Goal: Task Accomplishment & Management: Use online tool/utility

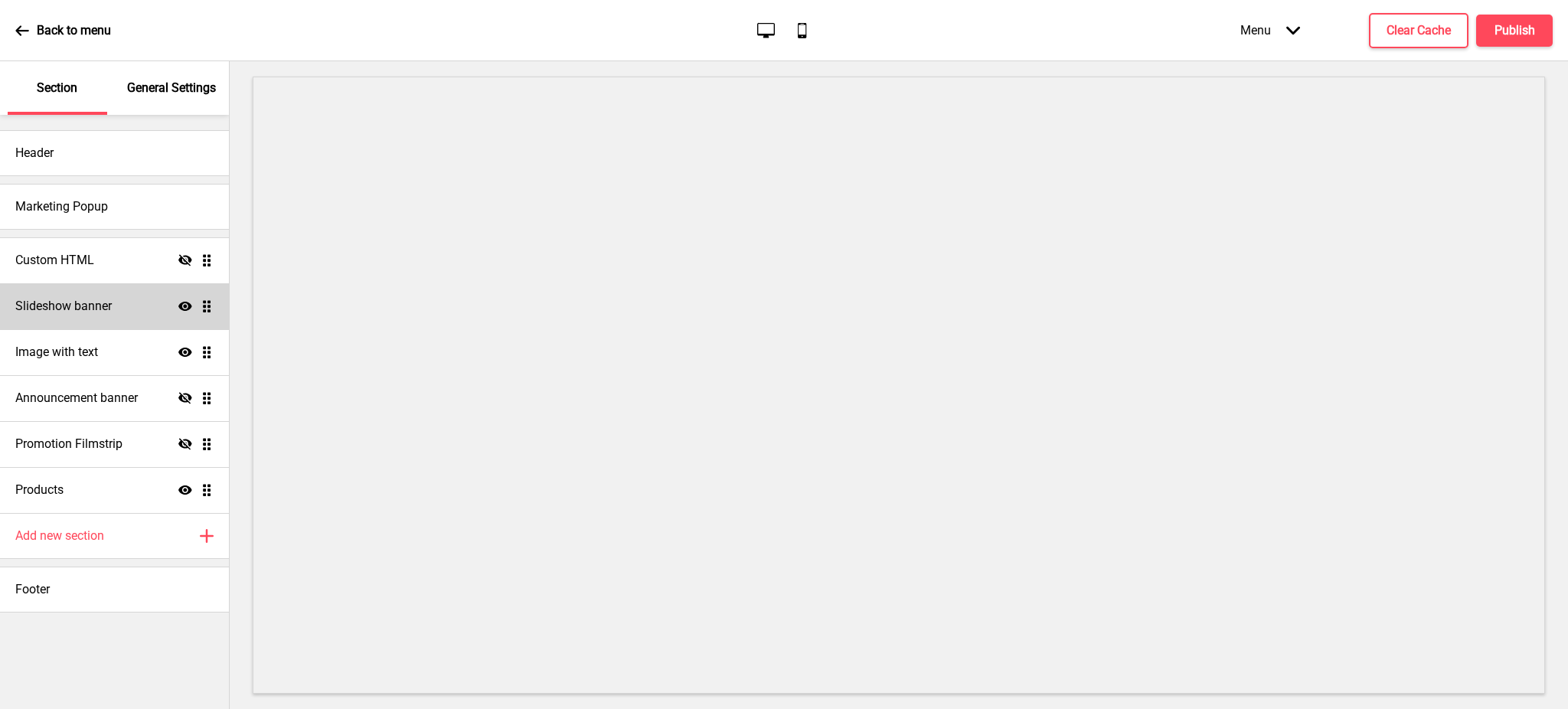
click at [100, 307] on h4 "Slideshow banner" at bounding box center [63, 307] width 96 height 17
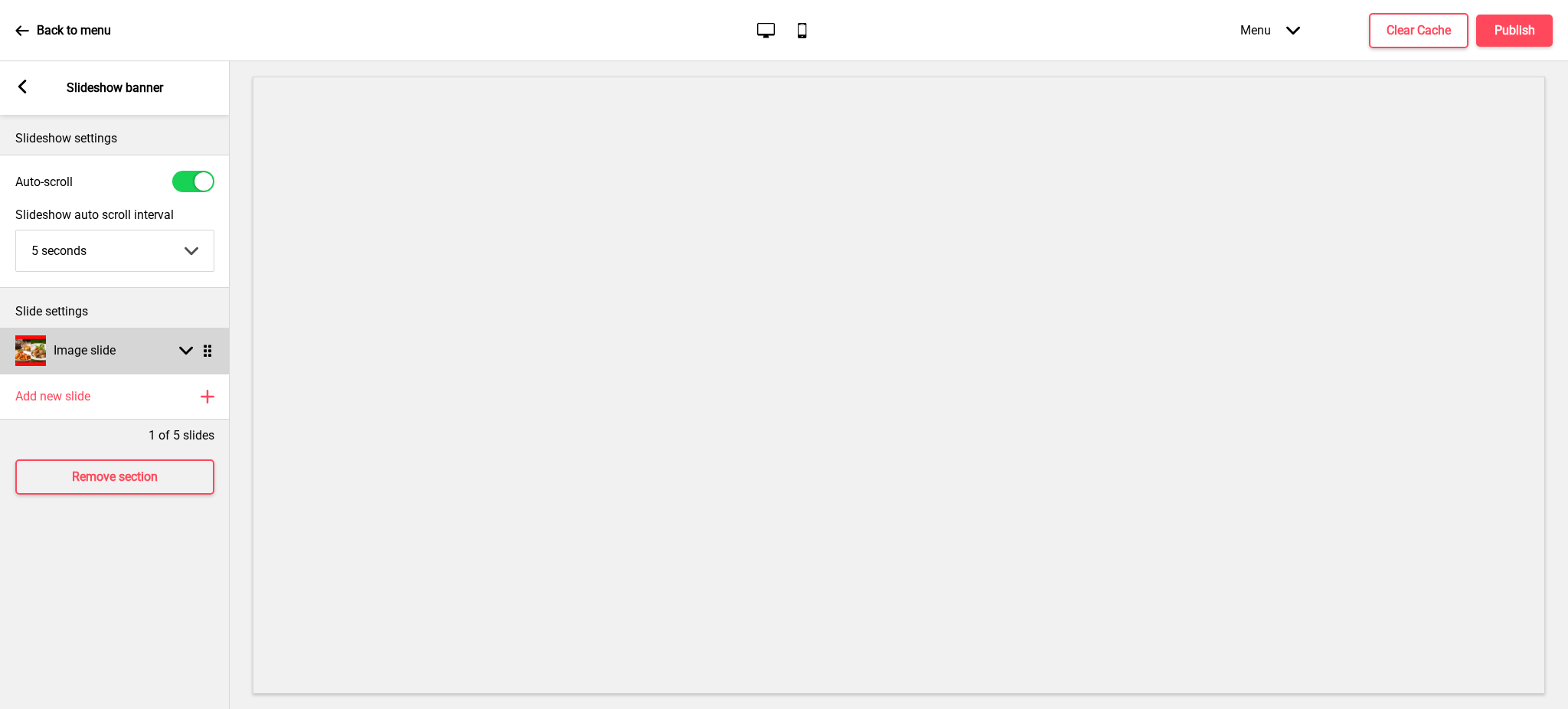
click at [187, 352] on icon at bounding box center [186, 351] width 13 height 9
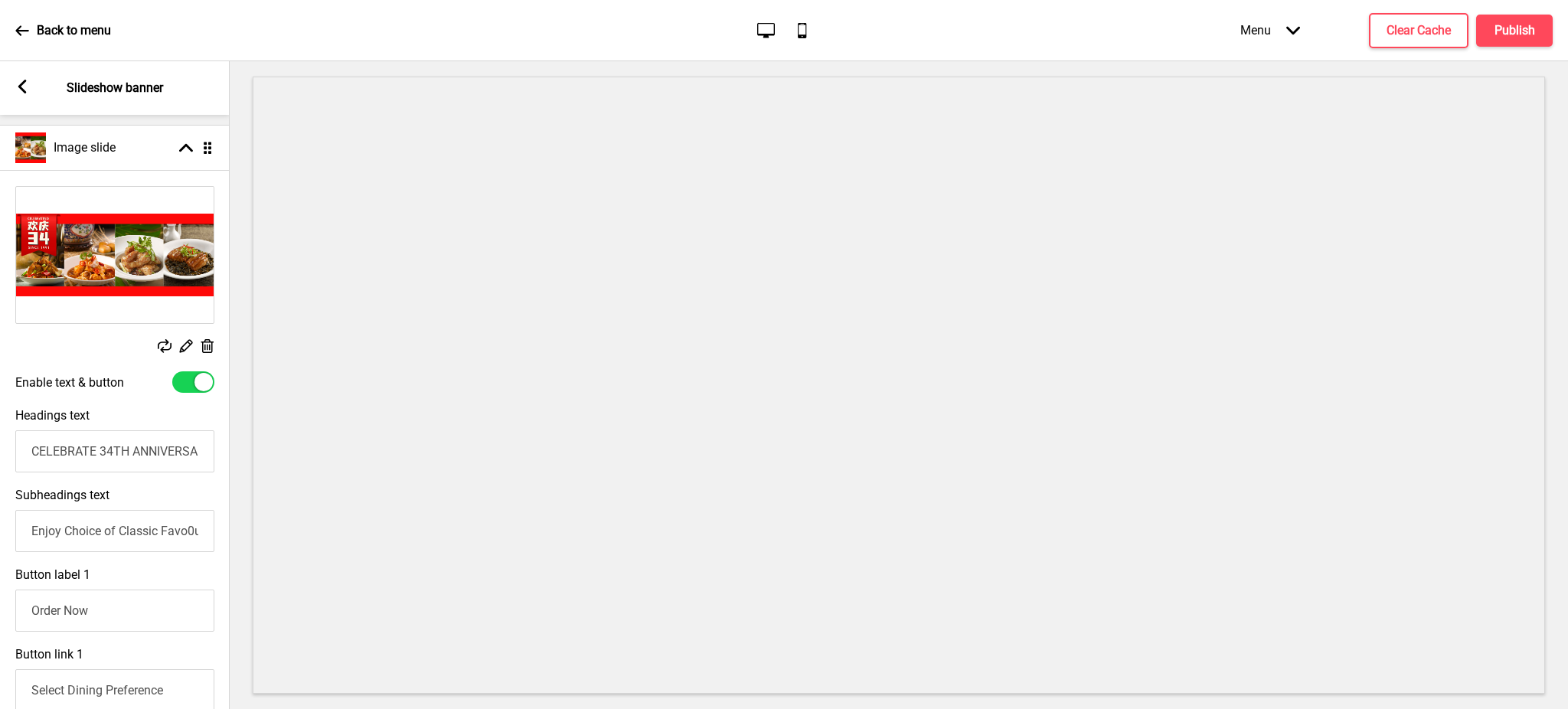
scroll to position [204, 0]
click at [29, 451] on input "CELEBRATE 34TH ANNIVERSARY WITH US!" at bounding box center [115, 451] width 199 height 42
click at [1411, 40] on button "Clear Cache" at bounding box center [1418, 31] width 99 height 35
click at [29, 528] on input "Enjoy Choice of Classic Favo0urites at 34% off with min. $8" at bounding box center [115, 530] width 199 height 42
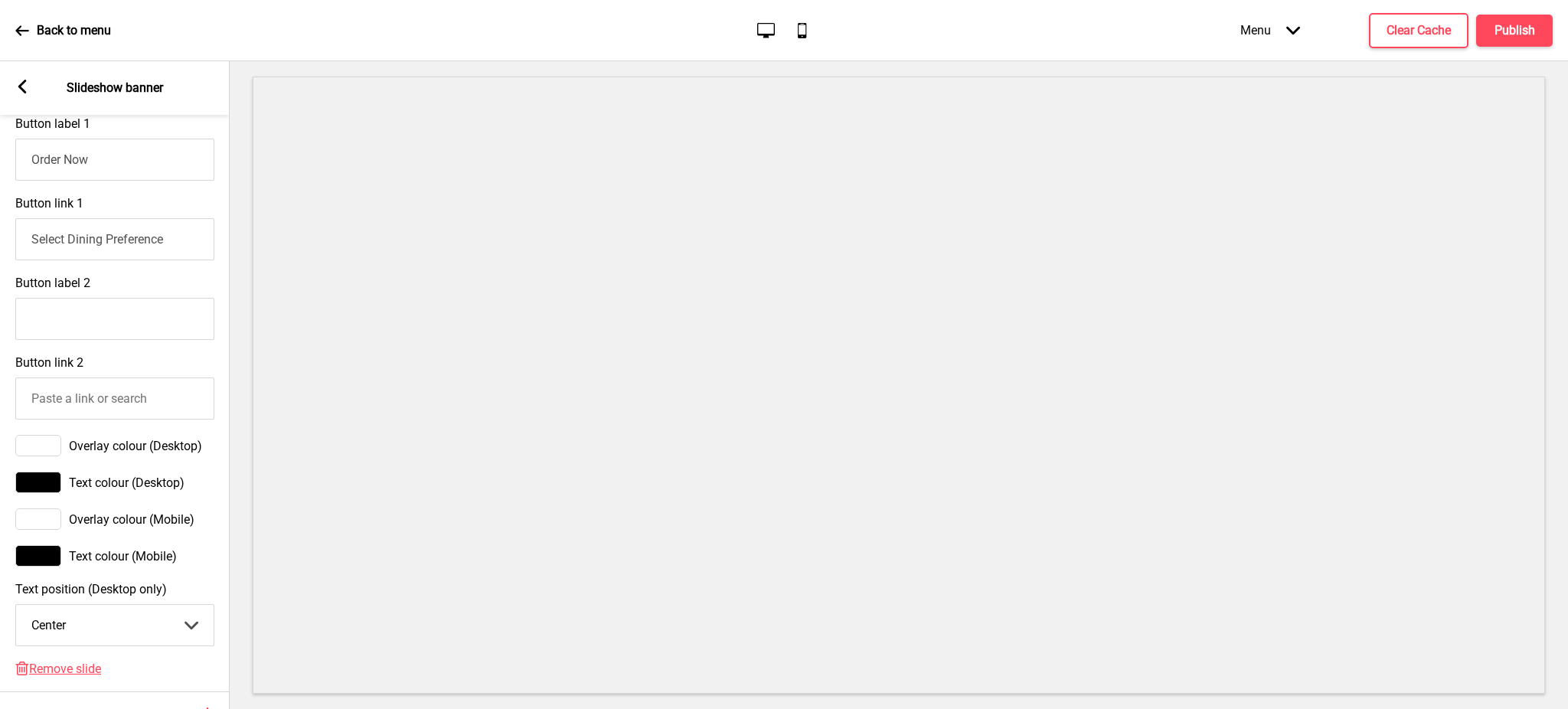
scroll to position [608, 0]
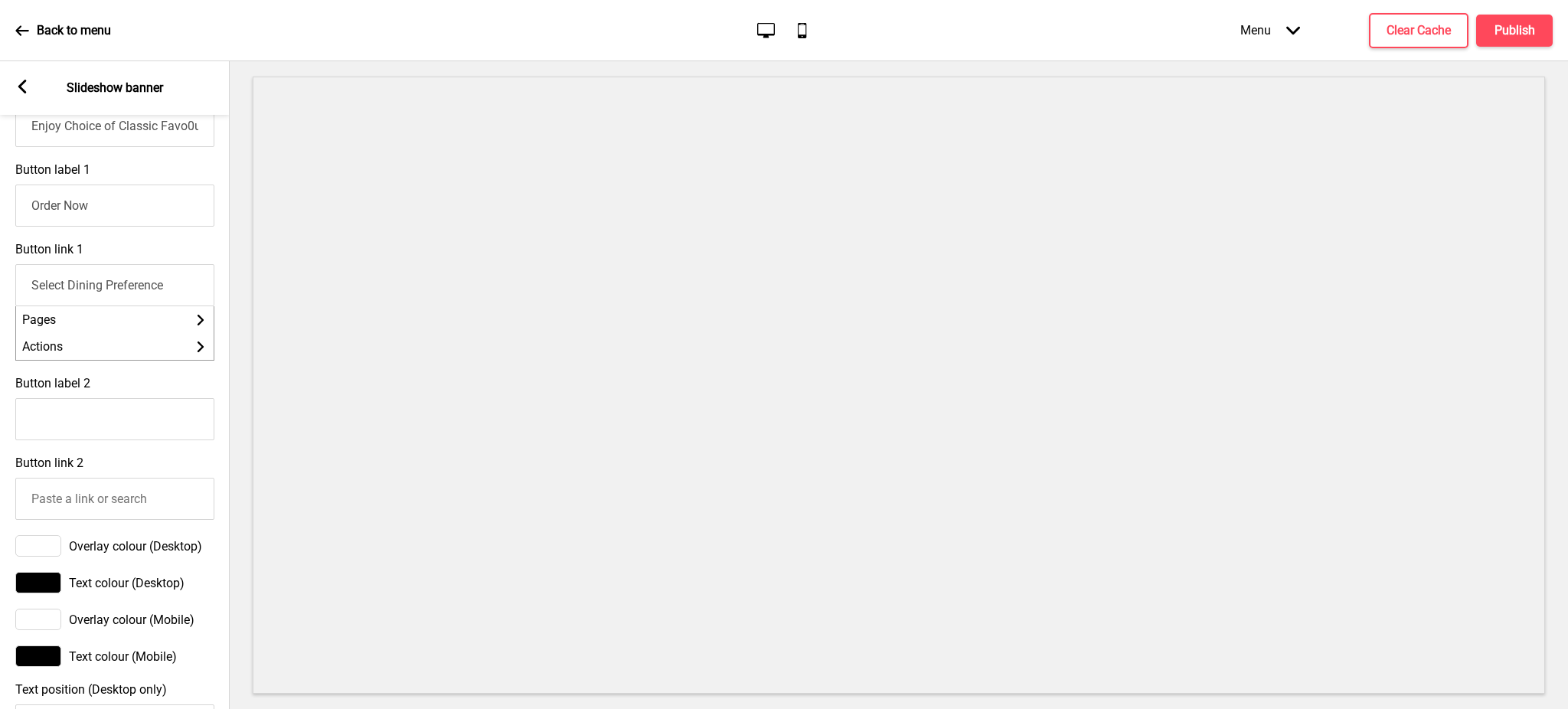
click at [107, 303] on input "Select Dining Preference" at bounding box center [115, 286] width 199 height 42
click at [107, 333] on li "Pages Arrow right" at bounding box center [115, 320] width 198 height 27
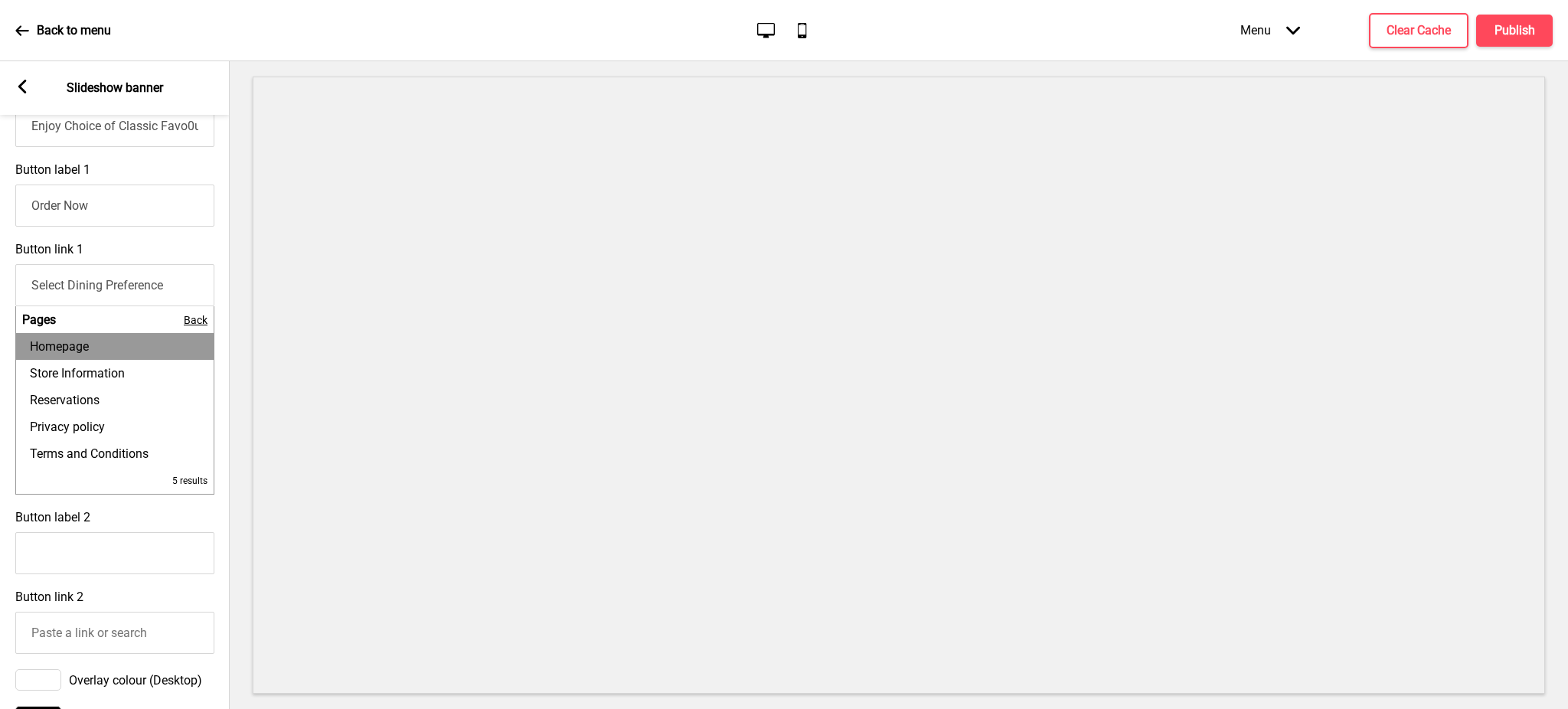
click at [104, 352] on li "Homepage" at bounding box center [115, 347] width 198 height 27
type input "Homepage"
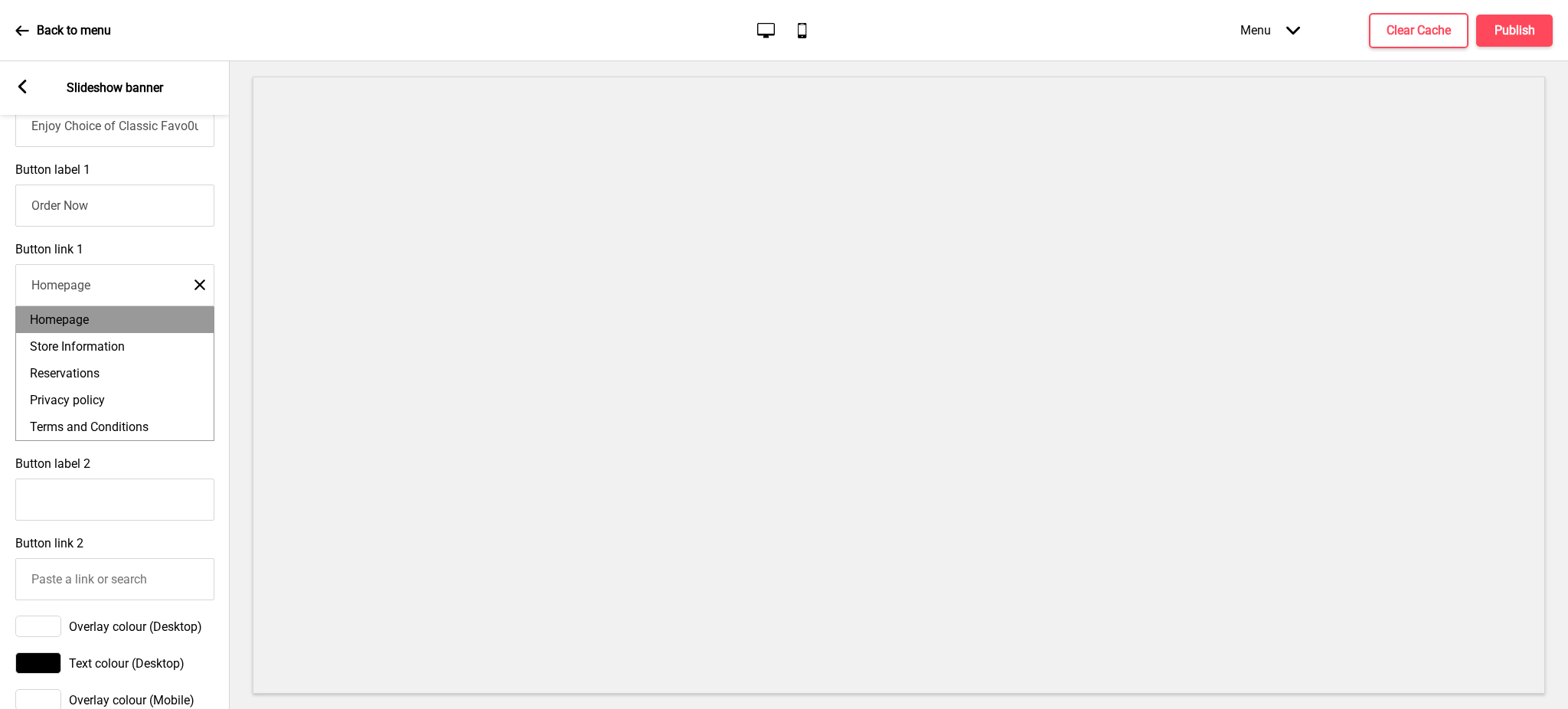
click at [112, 302] on input "Homepage" at bounding box center [115, 286] width 199 height 42
click at [107, 326] on li "Homepage" at bounding box center [115, 320] width 198 height 27
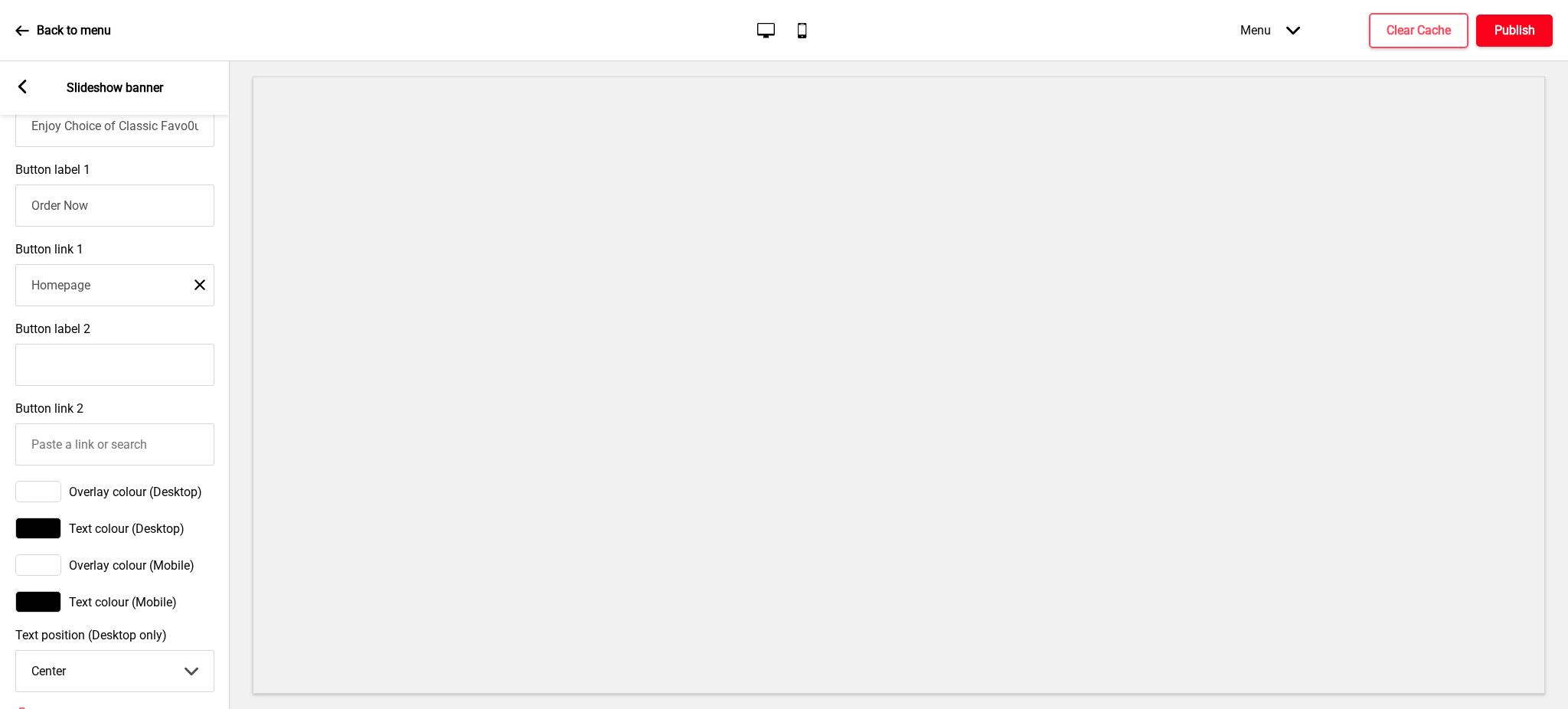
click at [1521, 18] on button "Publish" at bounding box center [1514, 31] width 76 height 32
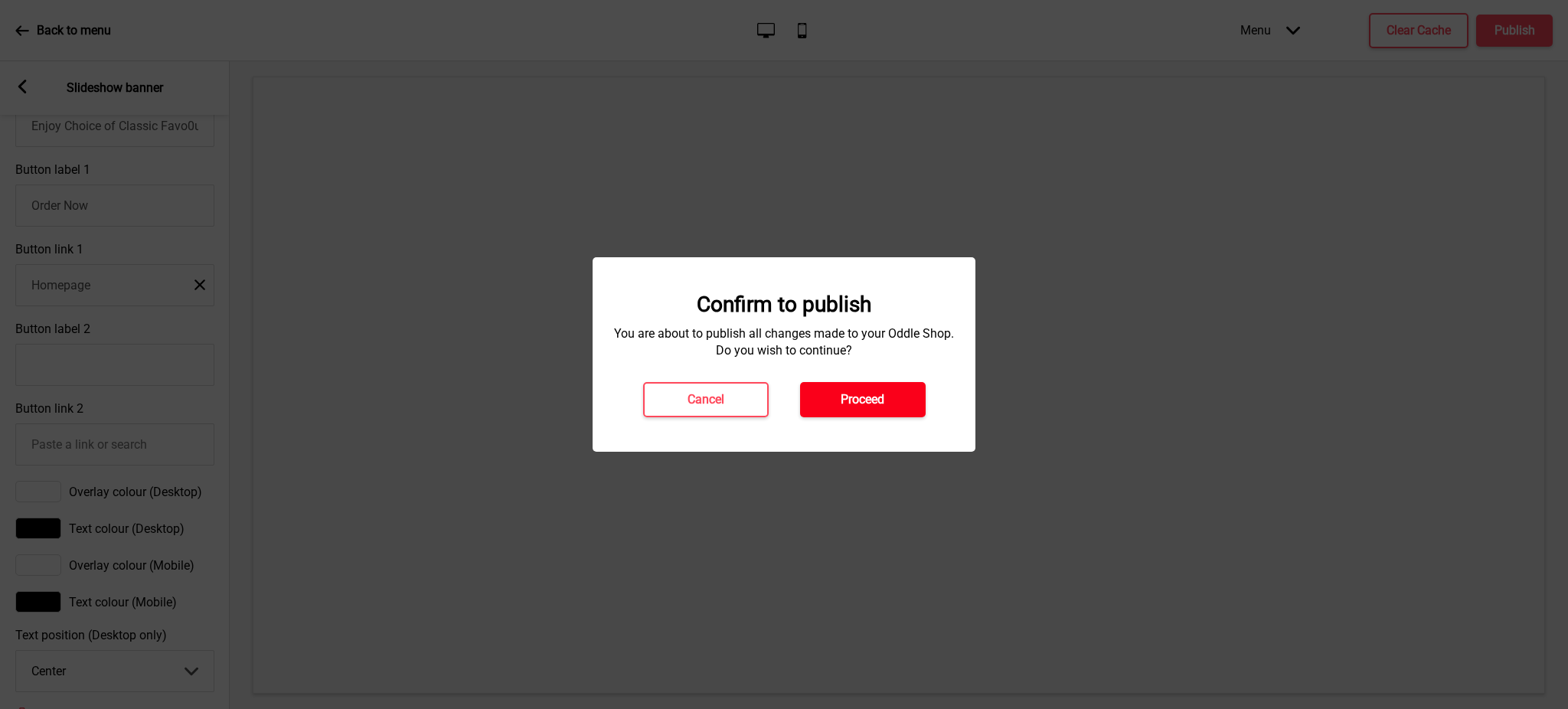
click at [862, 393] on h4 "Proceed" at bounding box center [862, 400] width 44 height 17
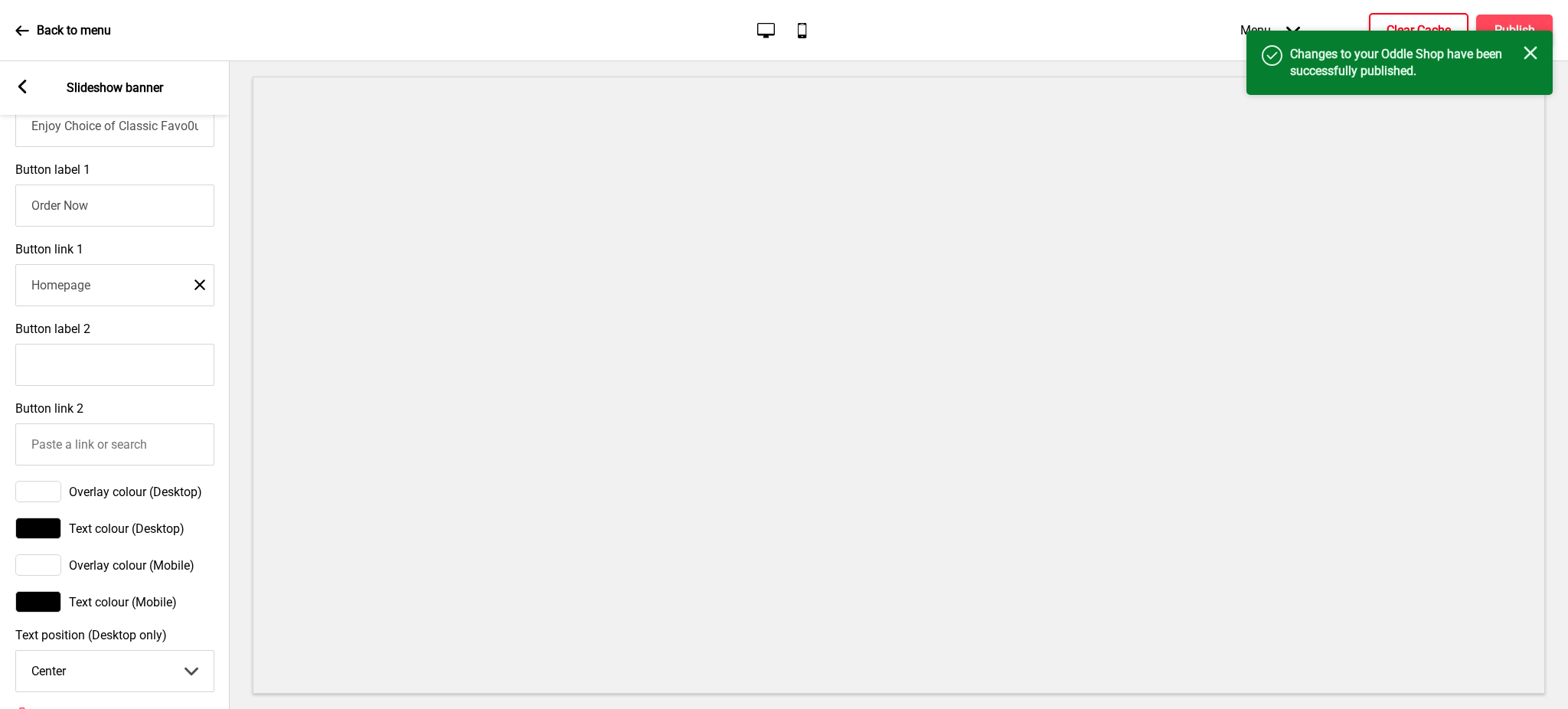
click at [1429, 19] on button "Clear Cache" at bounding box center [1418, 31] width 99 height 35
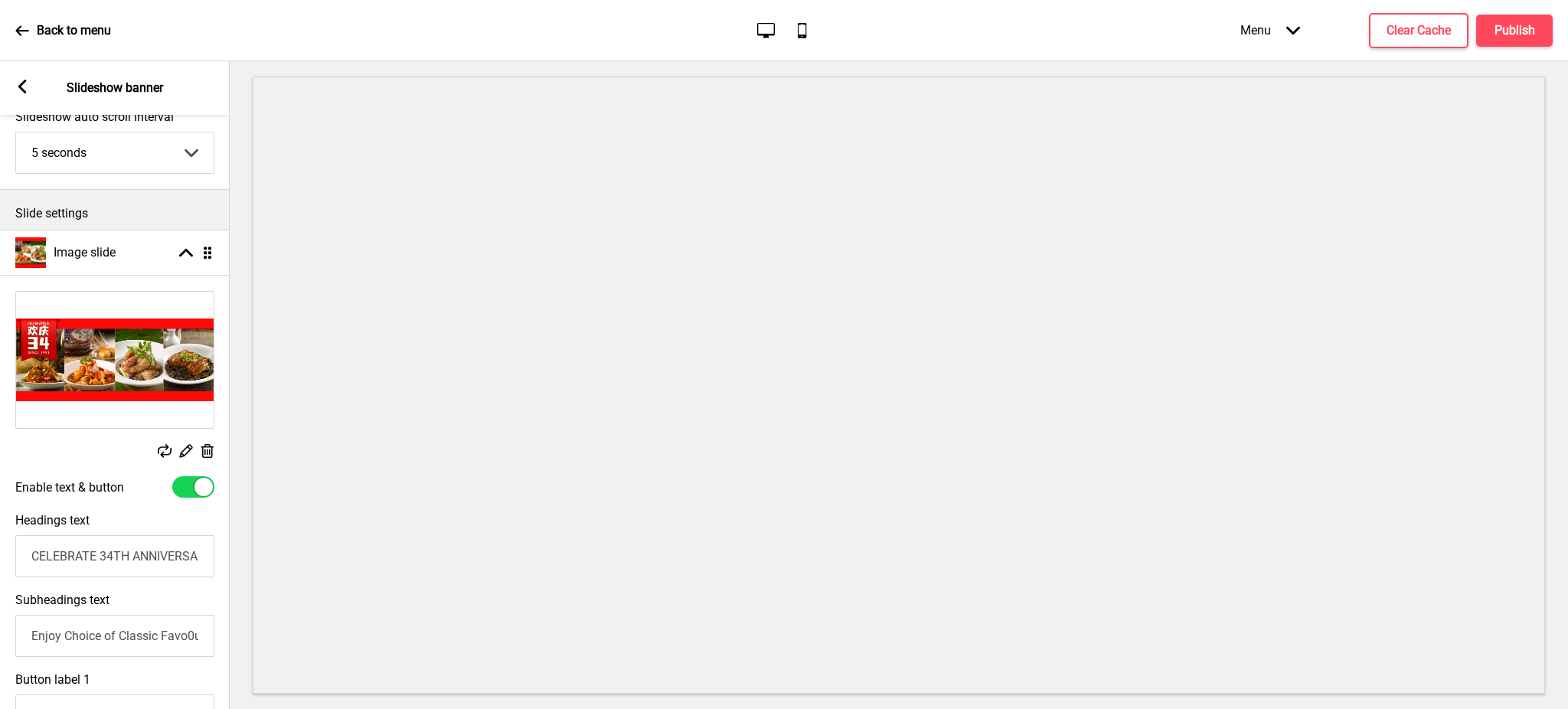
scroll to position [0, 0]
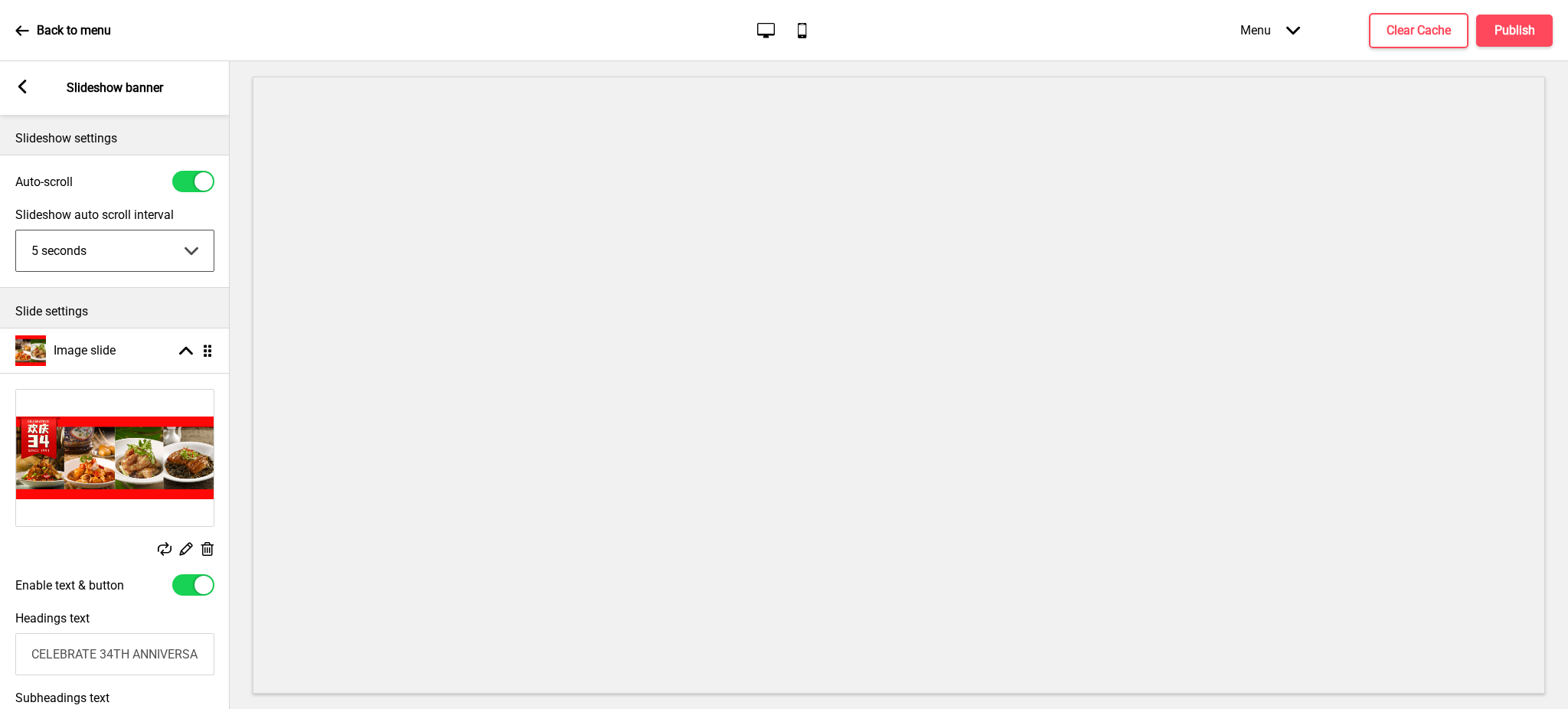
click at [149, 257] on select "5 seconds 6 seconds 7 seconds 8 seconds 9 seconds 10 seconds" at bounding box center [115, 250] width 198 height 40
click at [16, 230] on select "5 seconds 6 seconds 7 seconds 8 seconds 9 seconds 10 seconds" at bounding box center [115, 250] width 198 height 40
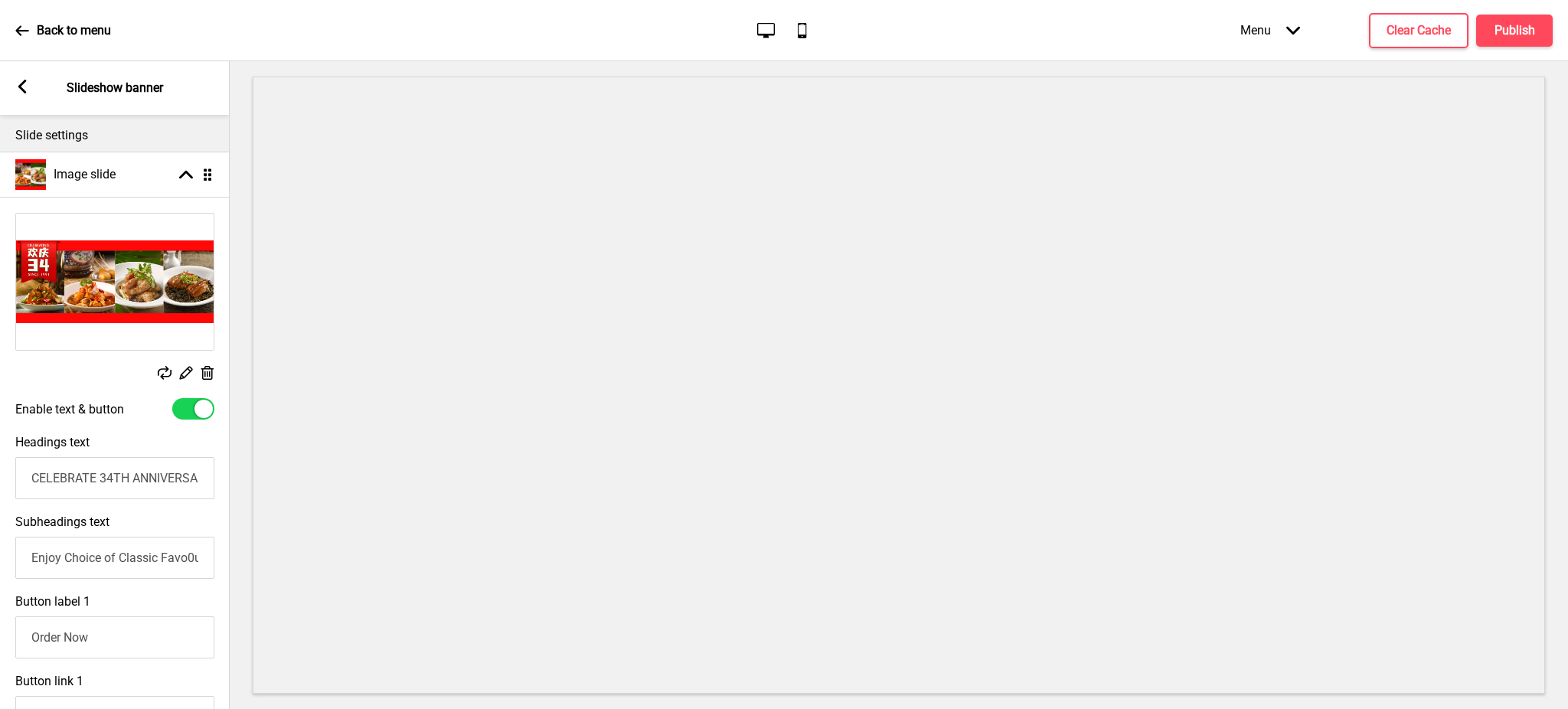
scroll to position [204, 0]
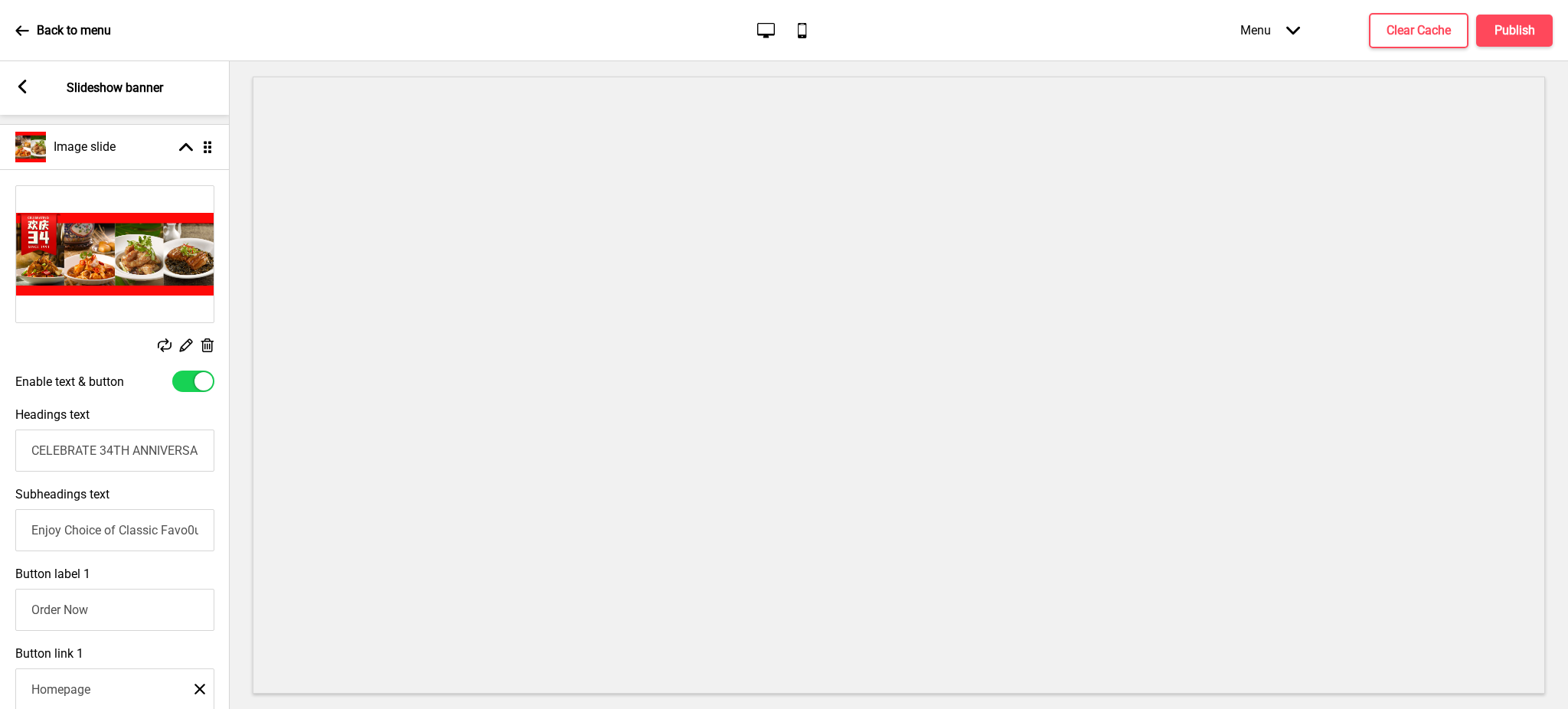
click at [26, 89] on rect at bounding box center [22, 86] width 13 height 13
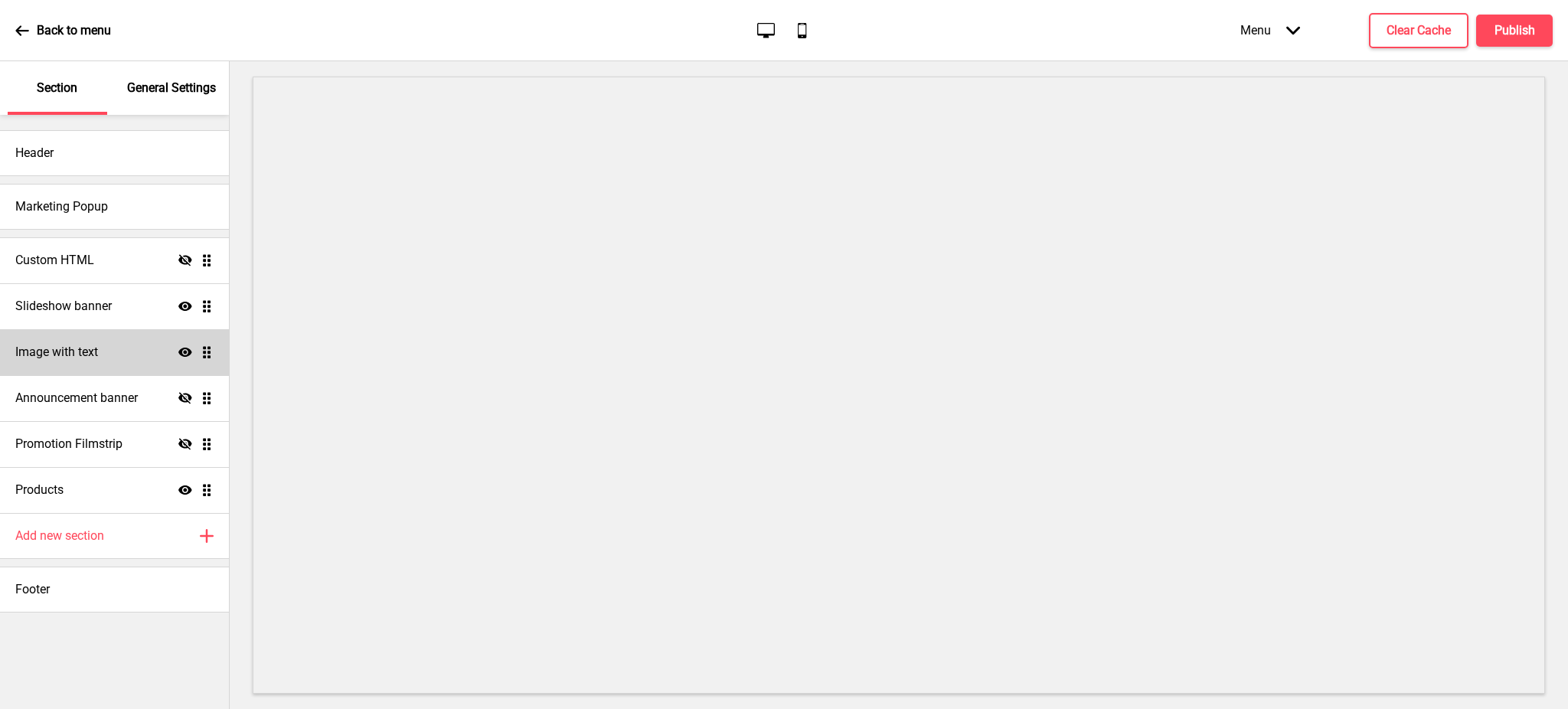
click at [87, 344] on h4 "Image with text" at bounding box center [56, 353] width 83 height 17
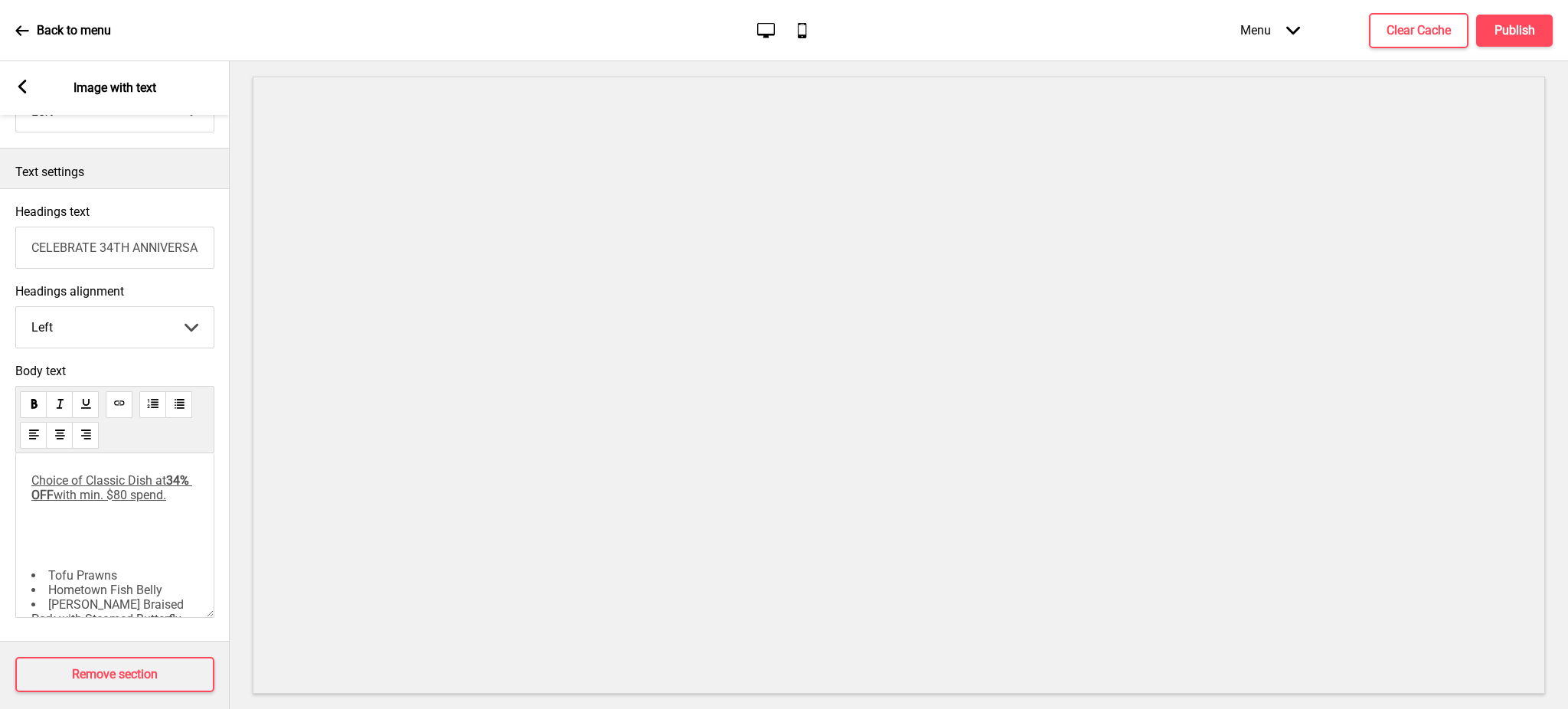
scroll to position [354, 0]
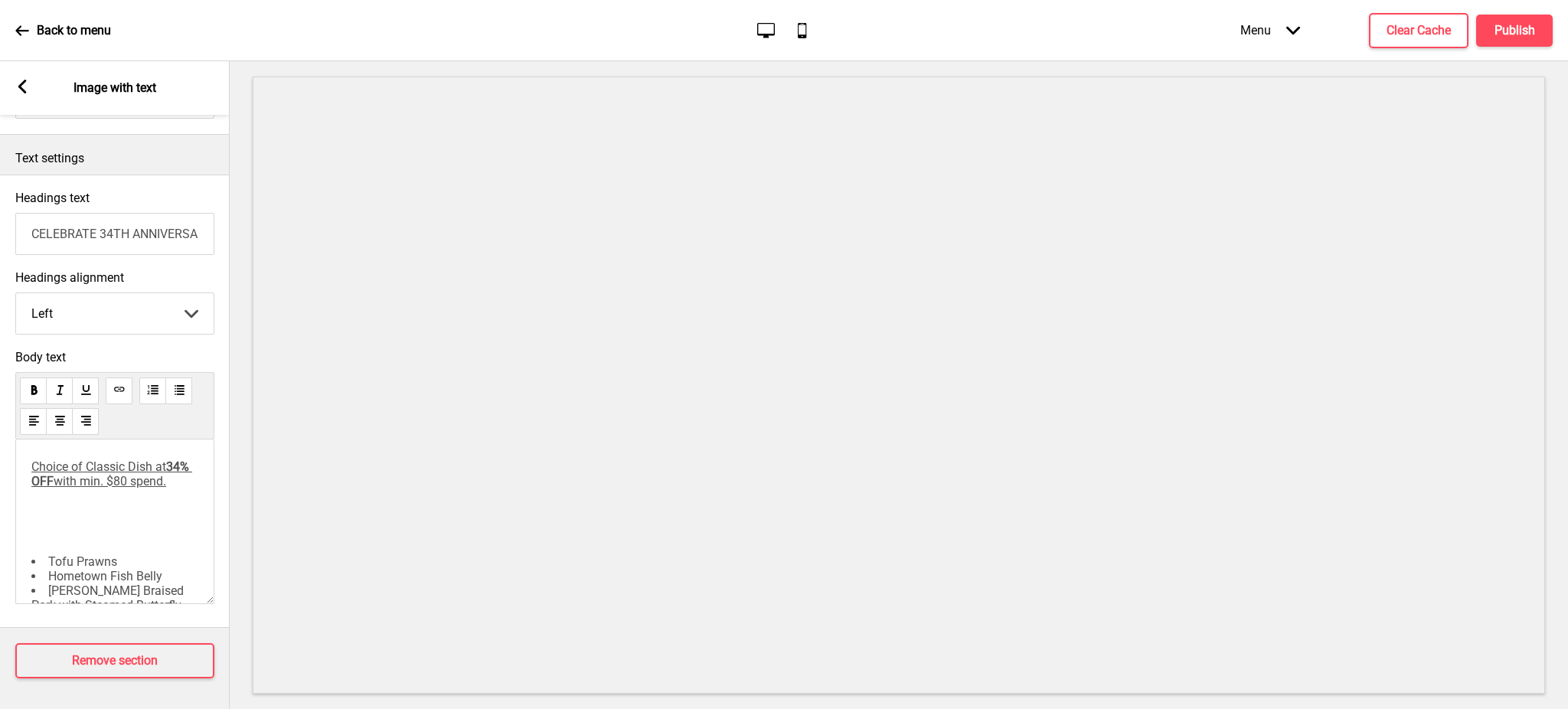
click at [76, 543] on p "﻿" at bounding box center [115, 534] width 167 height 14
click at [47, 555] on div "Choice of Classic Dish at 34% OFF with min. $80 spend. ﻿ Tofu Prawns Hometown F…" at bounding box center [115, 605] width 167 height 291
click at [61, 539] on p "﻿" at bounding box center [115, 534] width 167 height 14
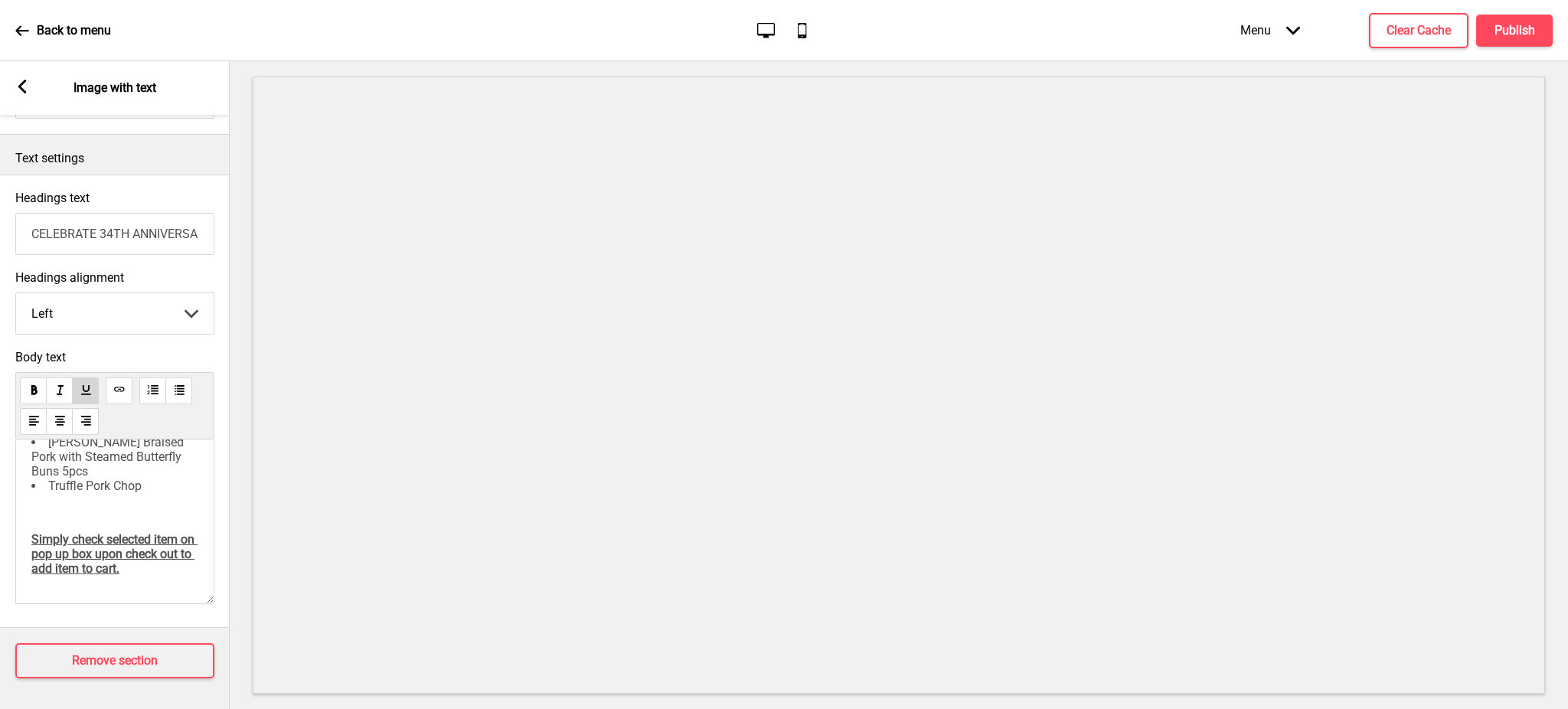
scroll to position [177, 0]
click at [110, 505] on p "﻿" at bounding box center [115, 512] width 167 height 14
click at [62, 505] on p "﻿" at bounding box center [115, 512] width 167 height 14
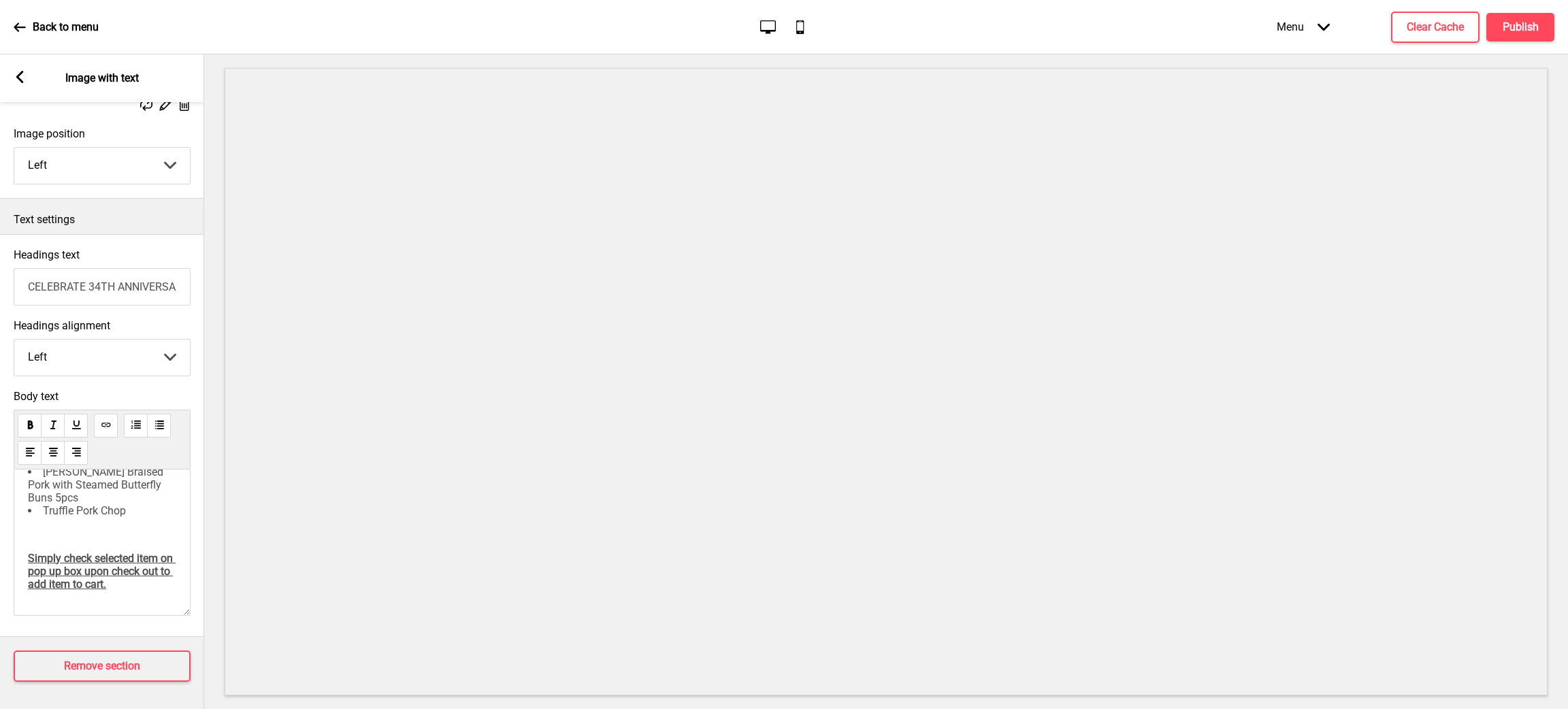
scroll to position [107, 0]
click at [22, 84] on div "Arrow left" at bounding box center [20, 78] width 12 height 15
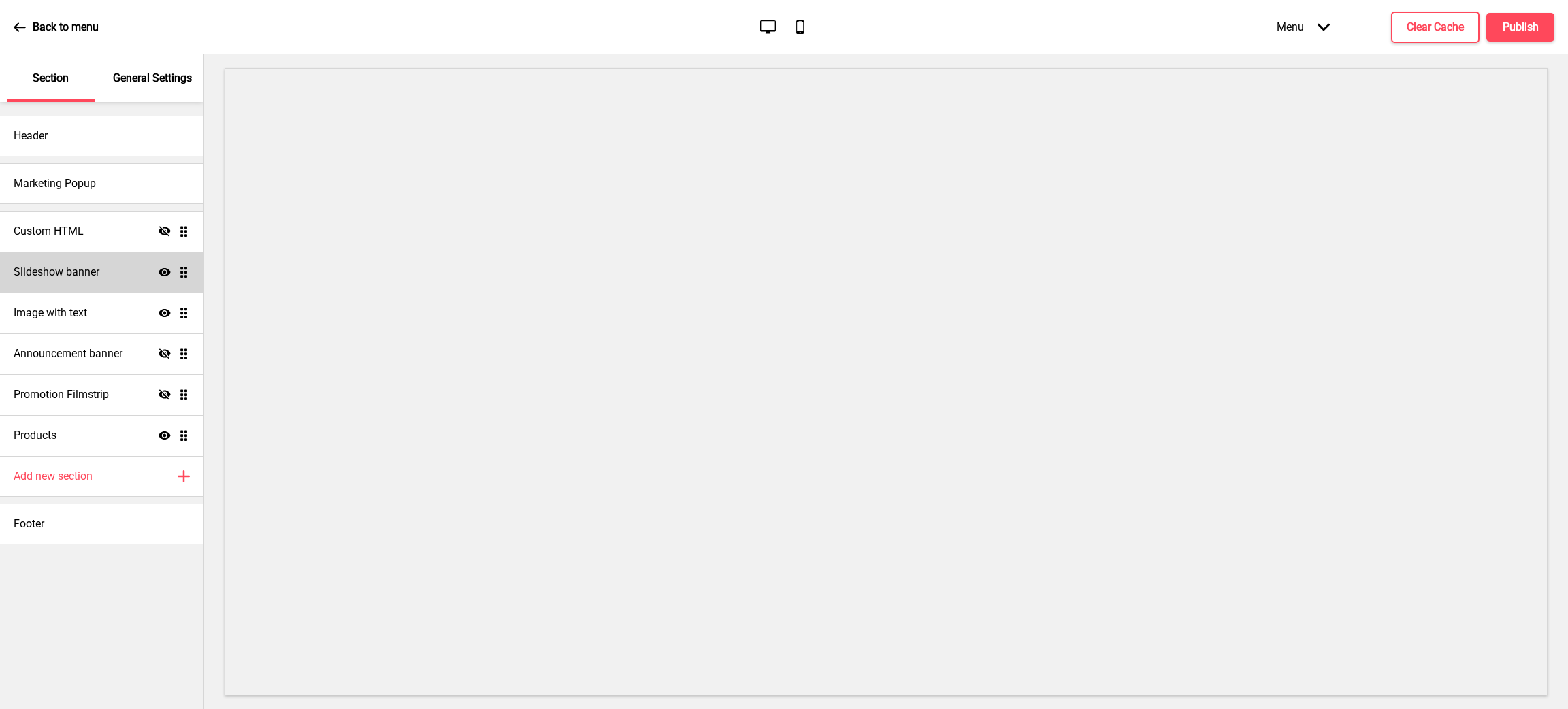
click at [116, 276] on div "Slideshow banner Show Drag" at bounding box center [102, 273] width 204 height 41
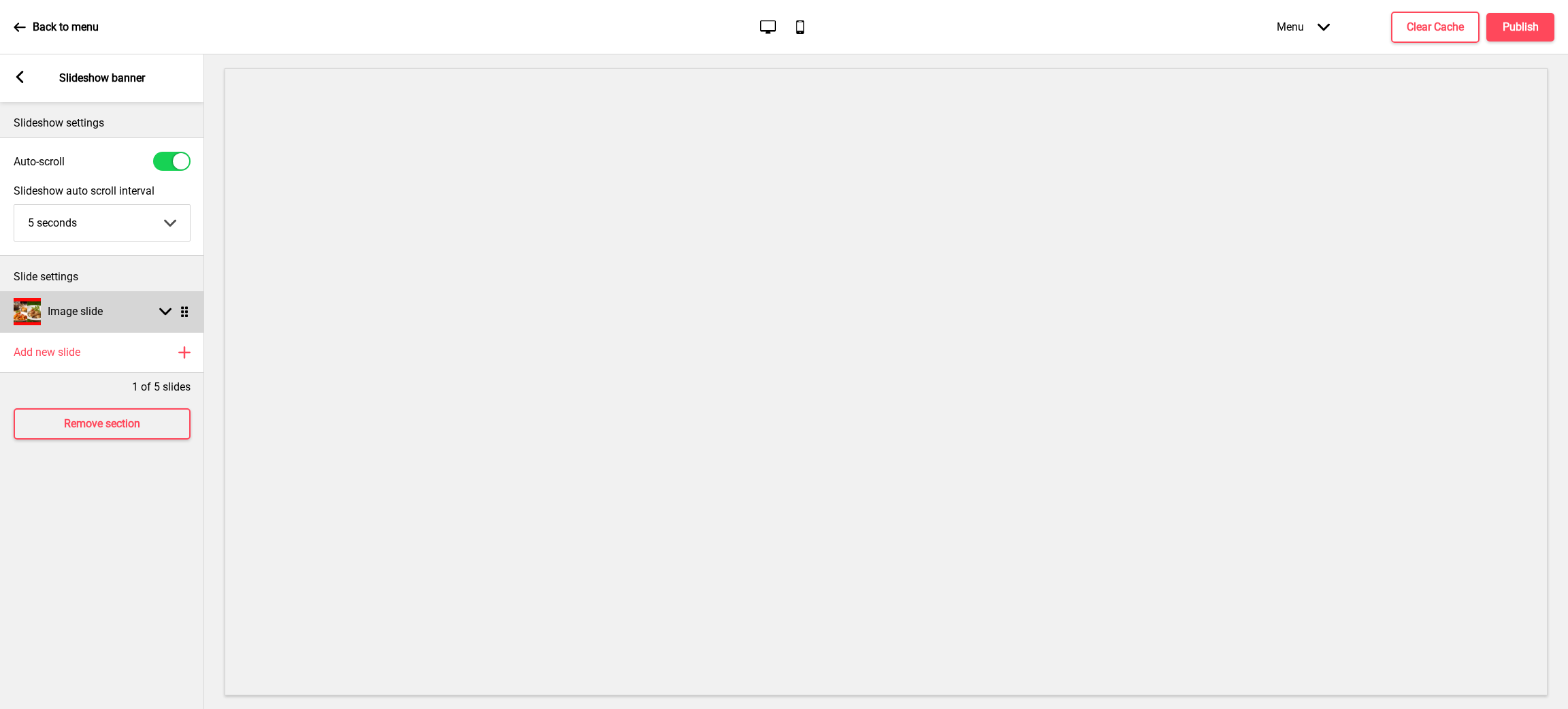
click at [166, 297] on div "Image slide Arrow down Drag" at bounding box center [102, 312] width 204 height 41
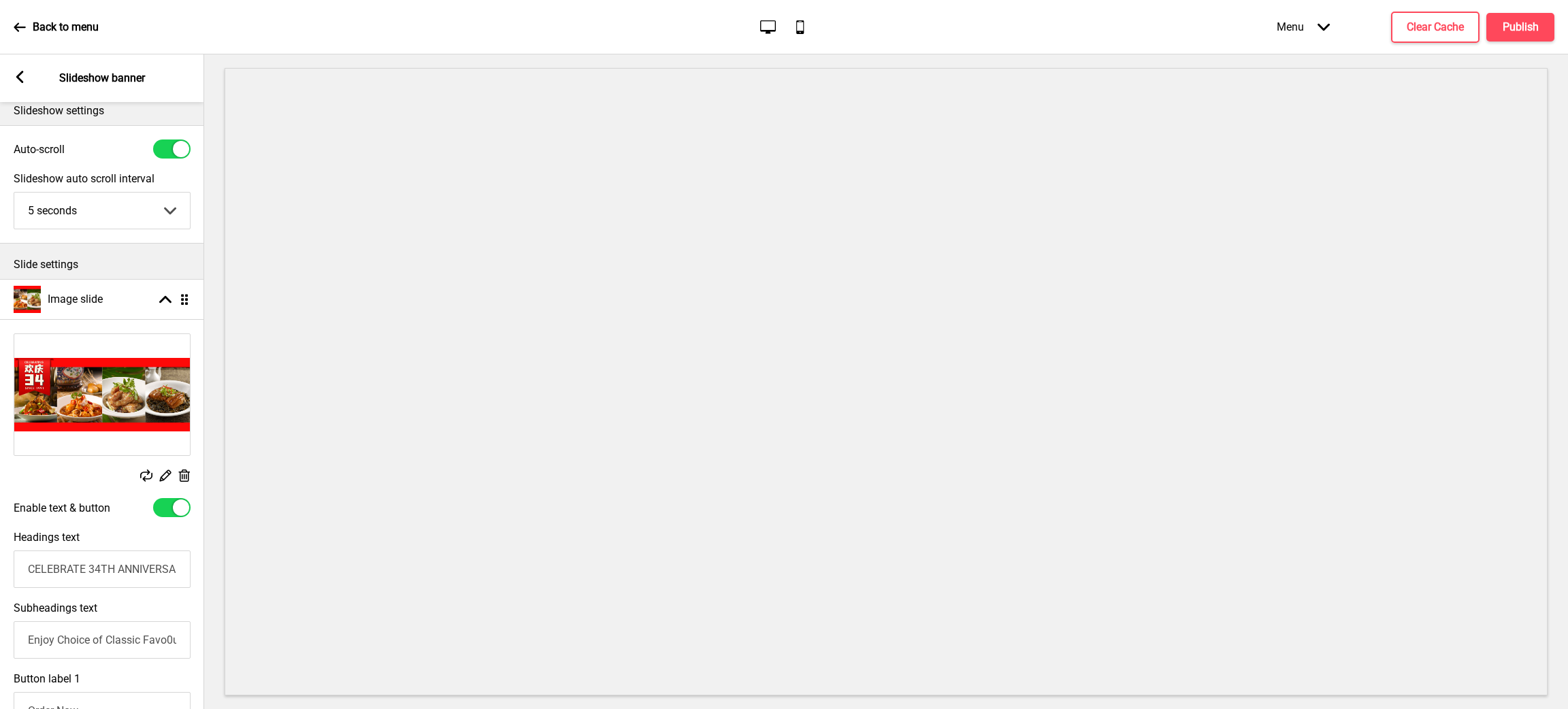
scroll to position [0, 0]
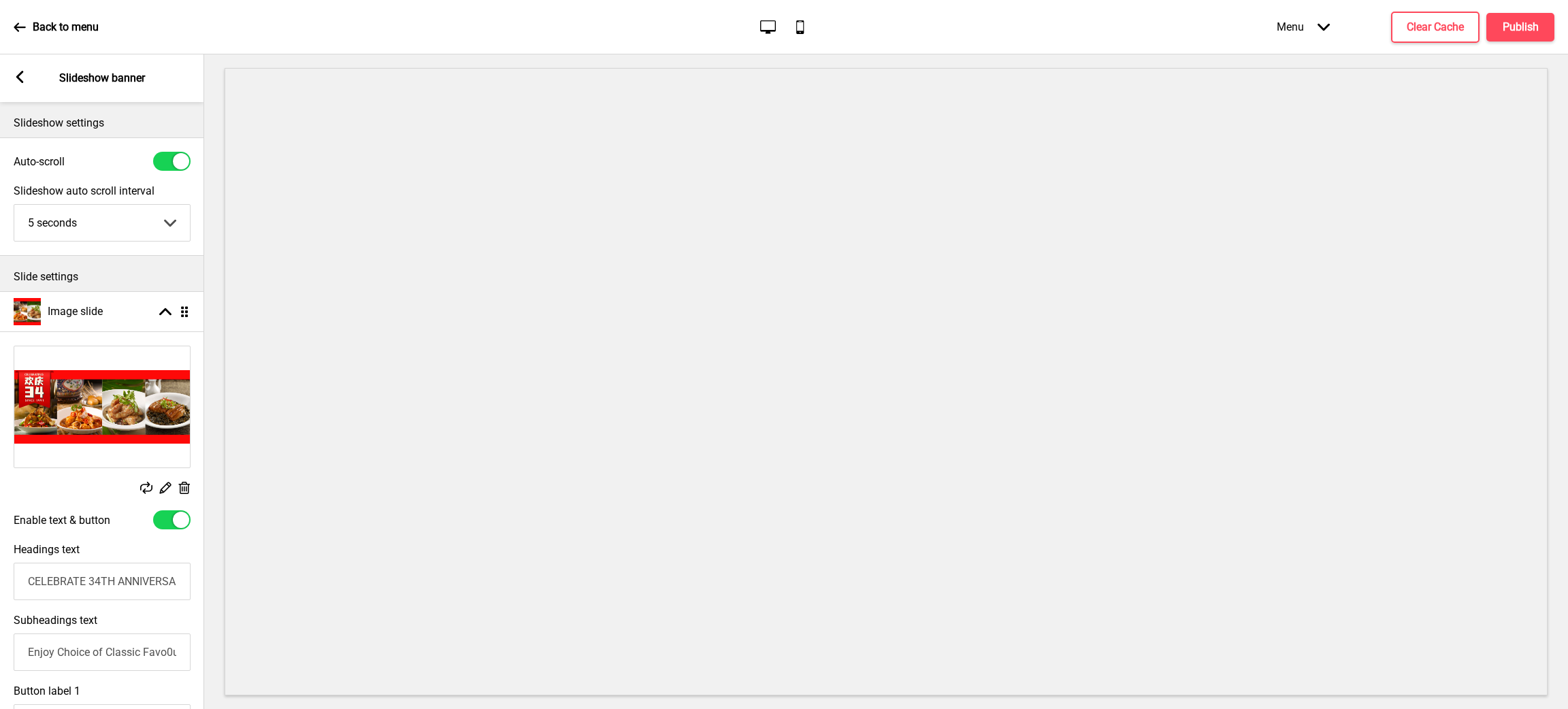
click at [101, 218] on select "5 seconds 6 seconds 7 seconds 8 seconds 9 seconds 10 seconds" at bounding box center [102, 222] width 176 height 36
select select "8000"
click at [14, 205] on select "5 seconds 6 seconds 7 seconds 8 seconds 9 seconds 10 seconds" at bounding box center [102, 222] width 176 height 36
click at [1393, 30] on h4 "Publish" at bounding box center [1520, 27] width 36 height 15
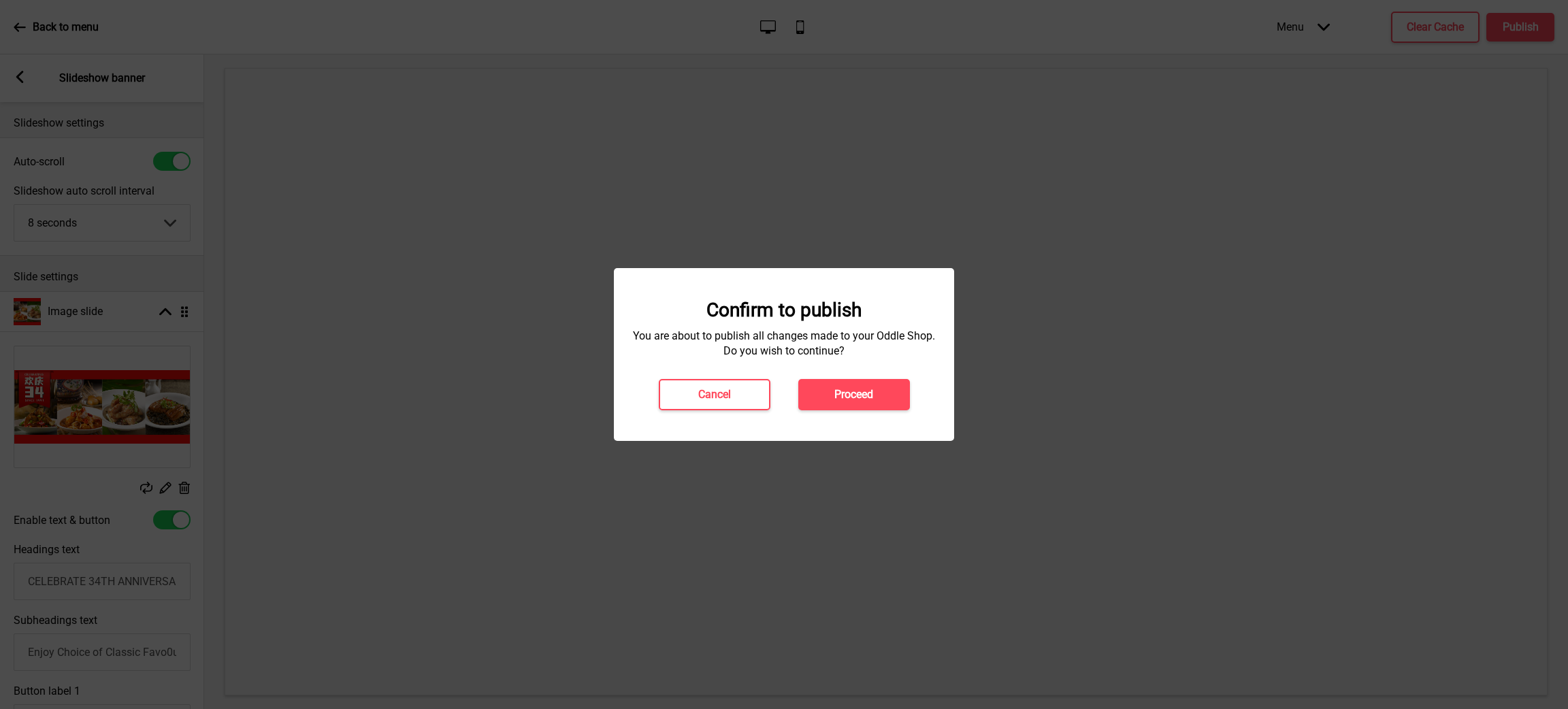
drag, startPoint x: 872, startPoint y: 392, endPoint x: 911, endPoint y: 370, distance: 44.8
click at [872, 392] on h4 "Proceed" at bounding box center [854, 395] width 39 height 15
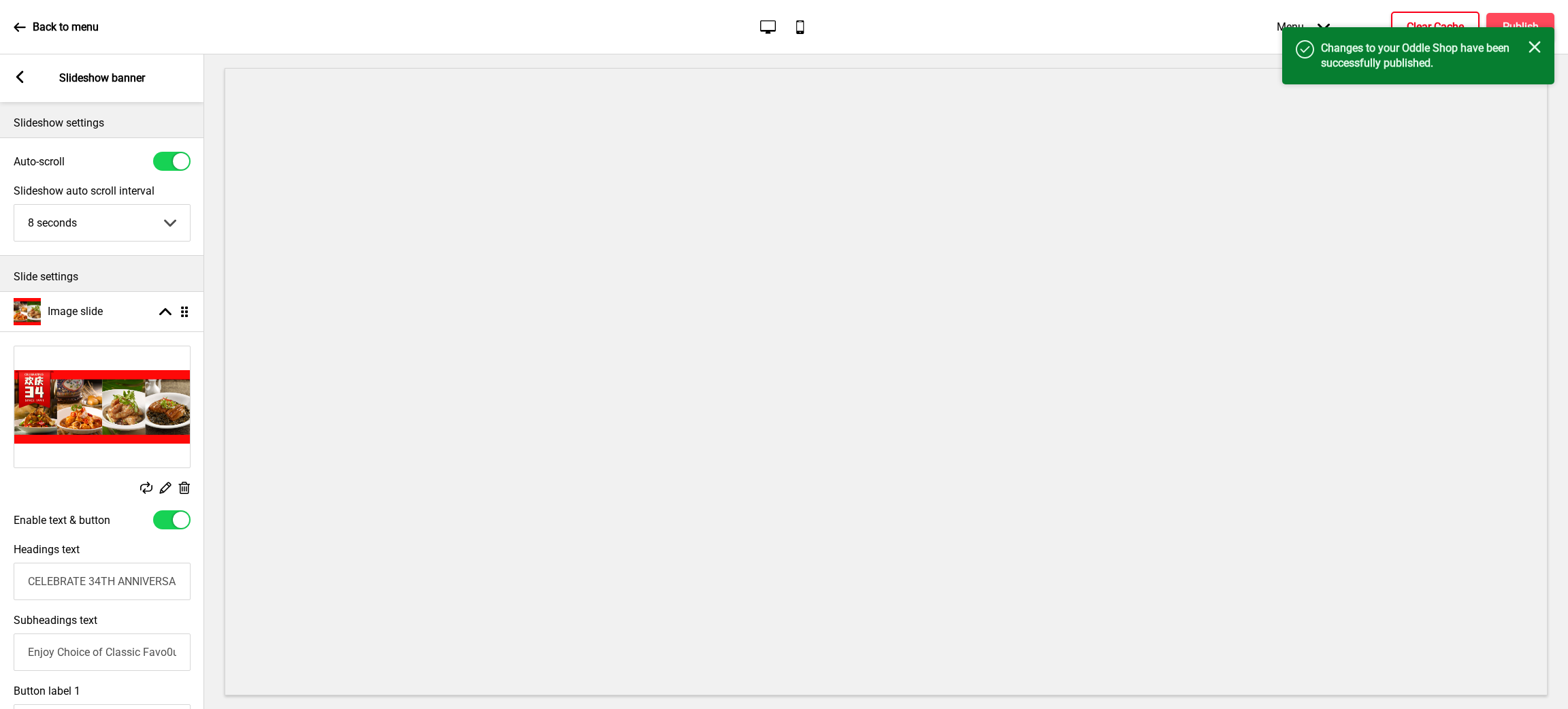
click at [1393, 20] on h4 "Clear Cache" at bounding box center [1435, 27] width 57 height 15
